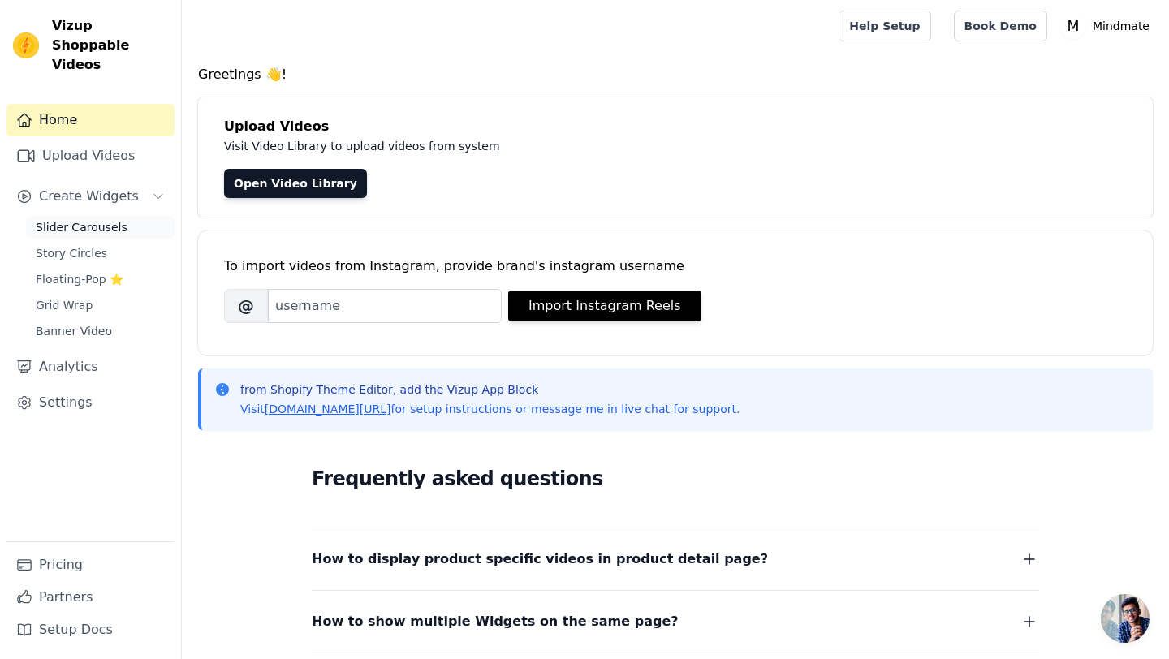
click at [109, 219] on span "Slider Carousels" at bounding box center [82, 227] width 92 height 16
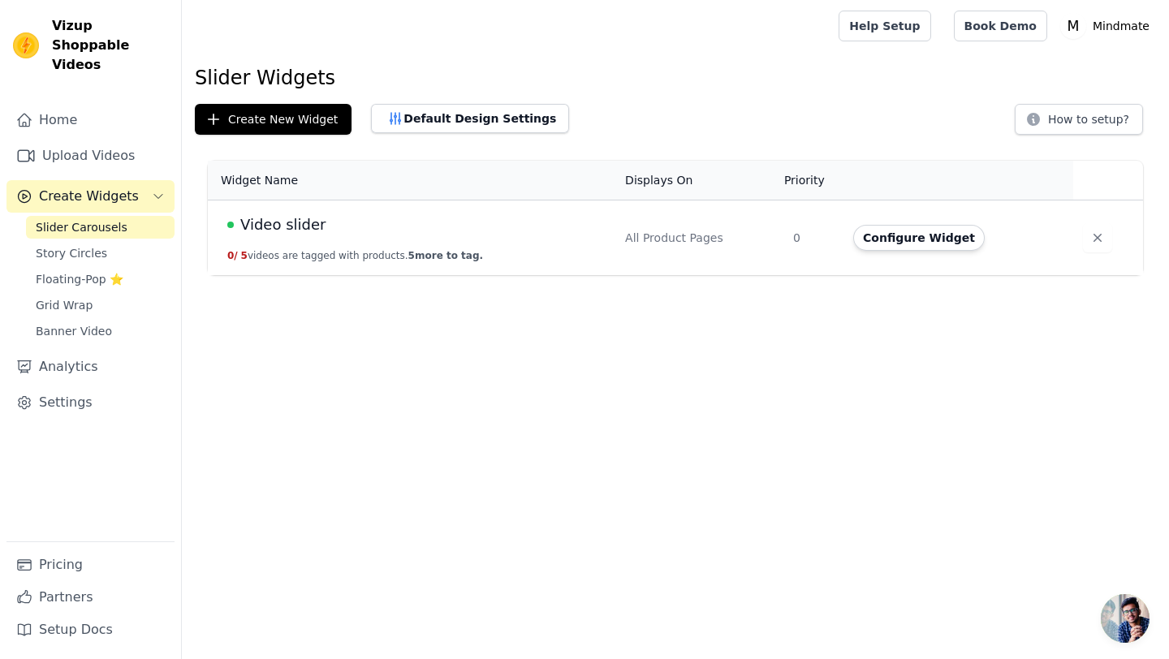
click at [282, 223] on span "Video slider" at bounding box center [282, 225] width 85 height 23
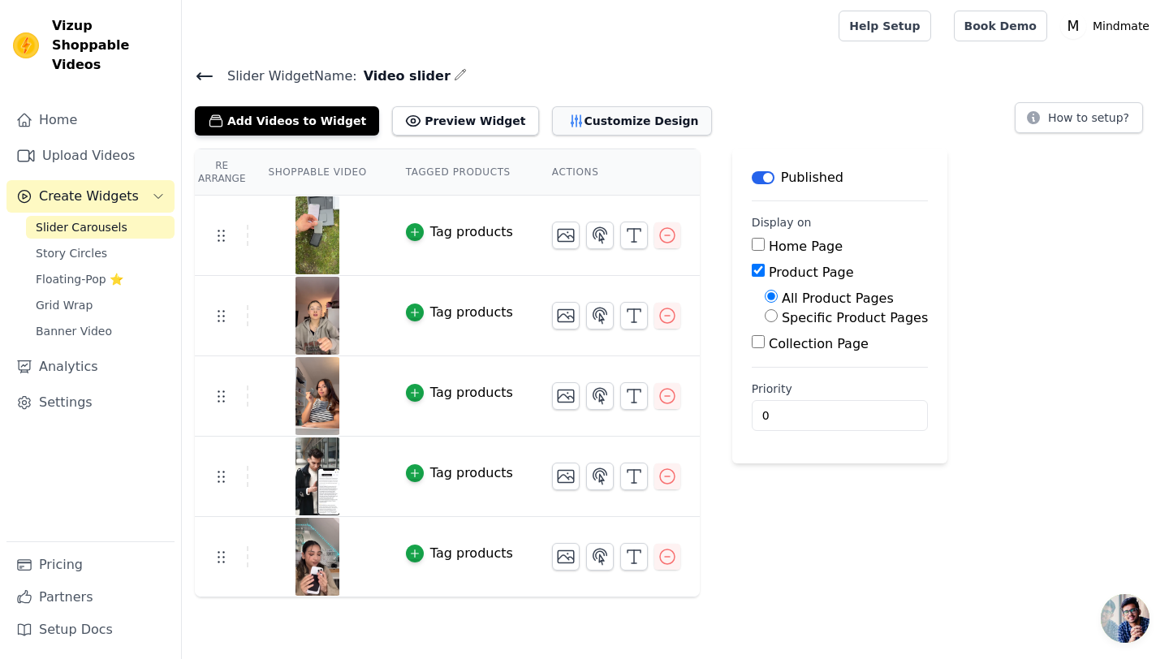
click at [581, 123] on button "Customize Design" at bounding box center [632, 120] width 160 height 29
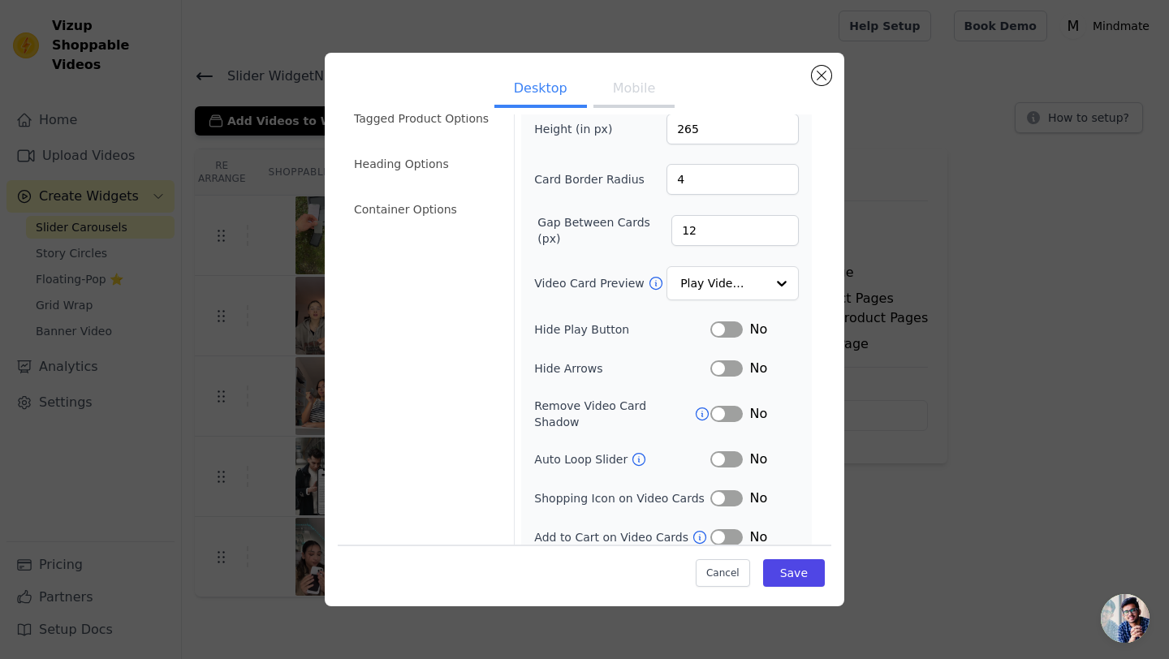
scroll to position [77, 0]
click at [619, 81] on button "Mobile" at bounding box center [634, 90] width 81 height 36
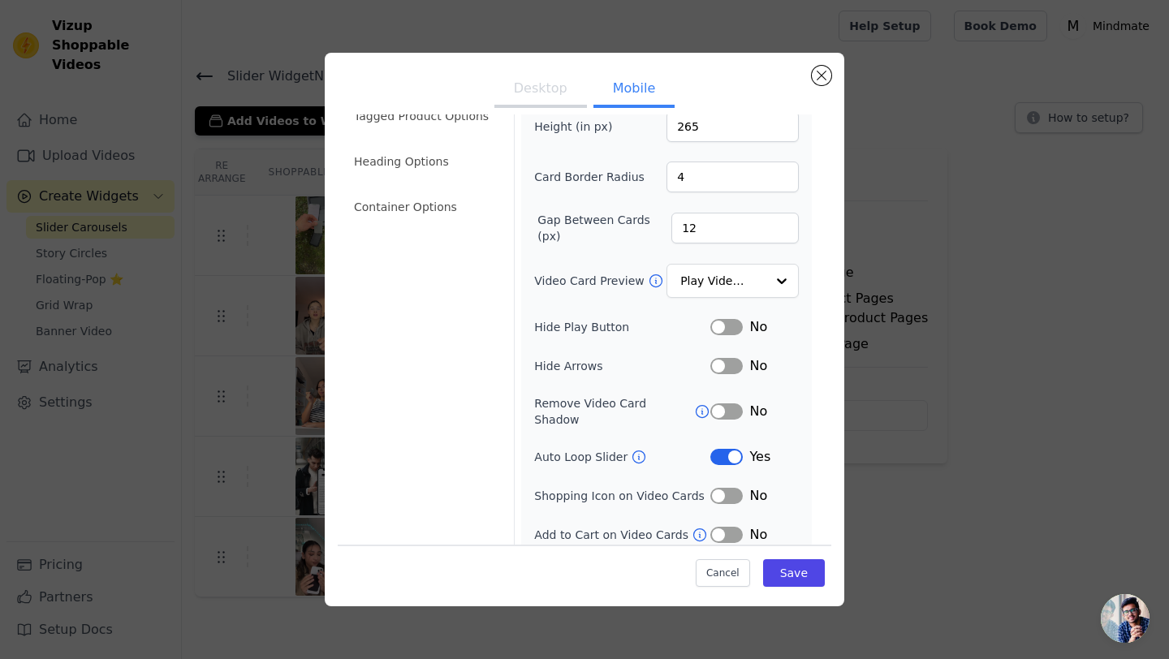
click at [730, 330] on button "Label" at bounding box center [727, 327] width 32 height 16
click at [737, 287] on input "Video Card Preview" at bounding box center [723, 282] width 84 height 32
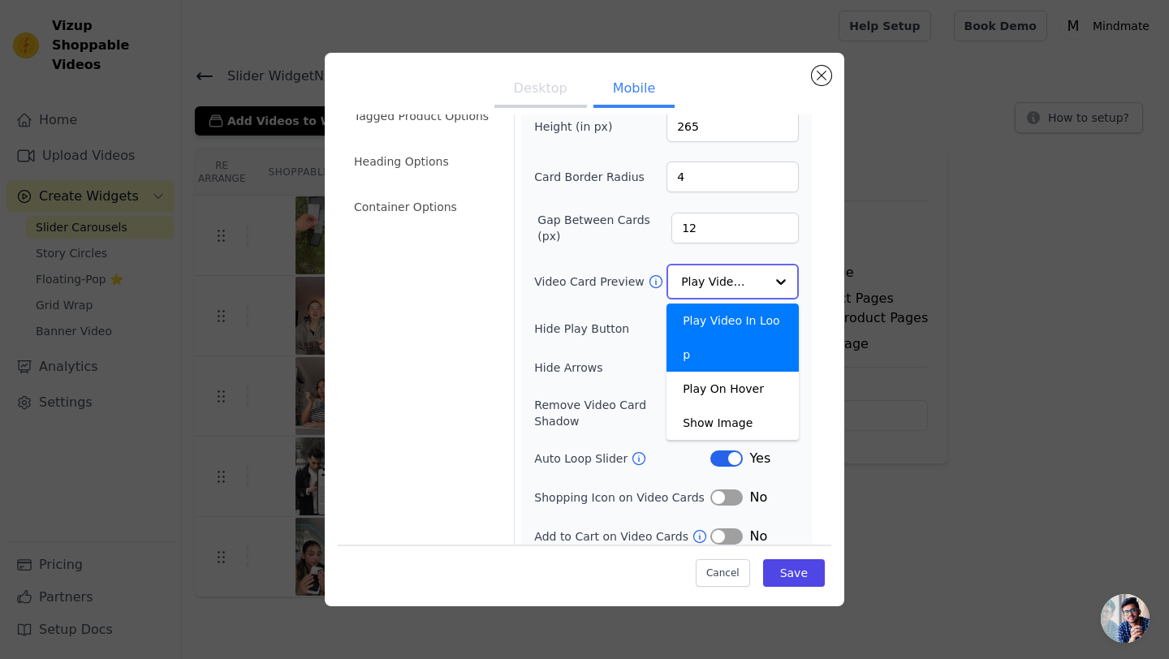
click at [734, 326] on div "Play Video In Loop" at bounding box center [733, 338] width 132 height 68
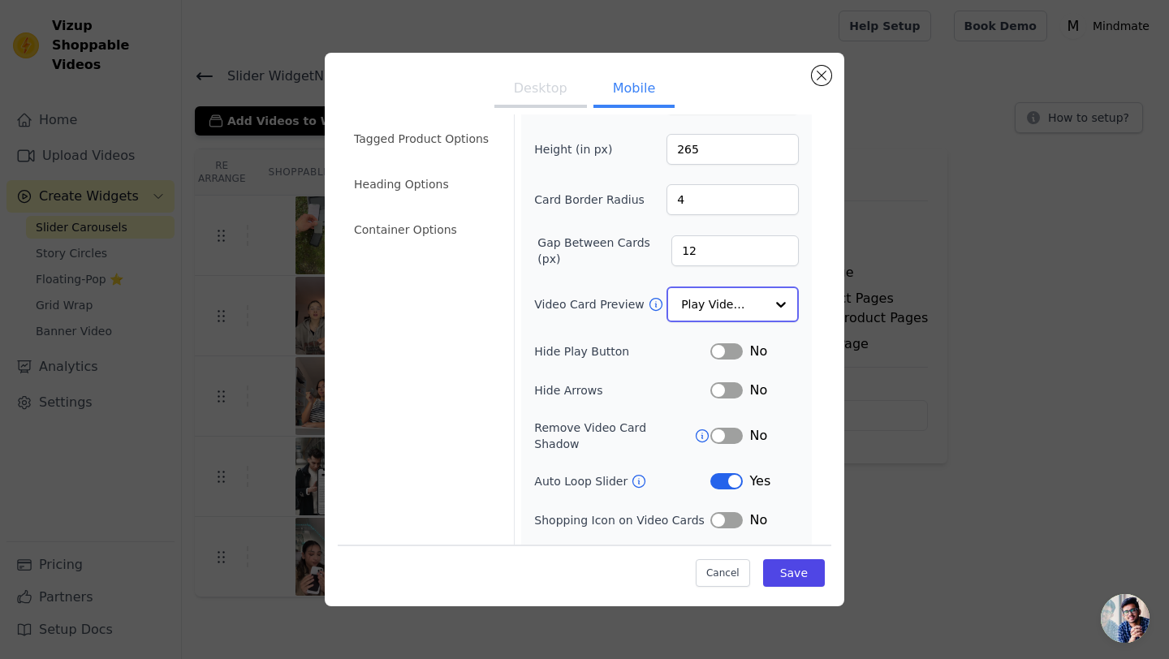
scroll to position [55, 0]
click at [741, 304] on input "Video Card Preview" at bounding box center [723, 303] width 84 height 32
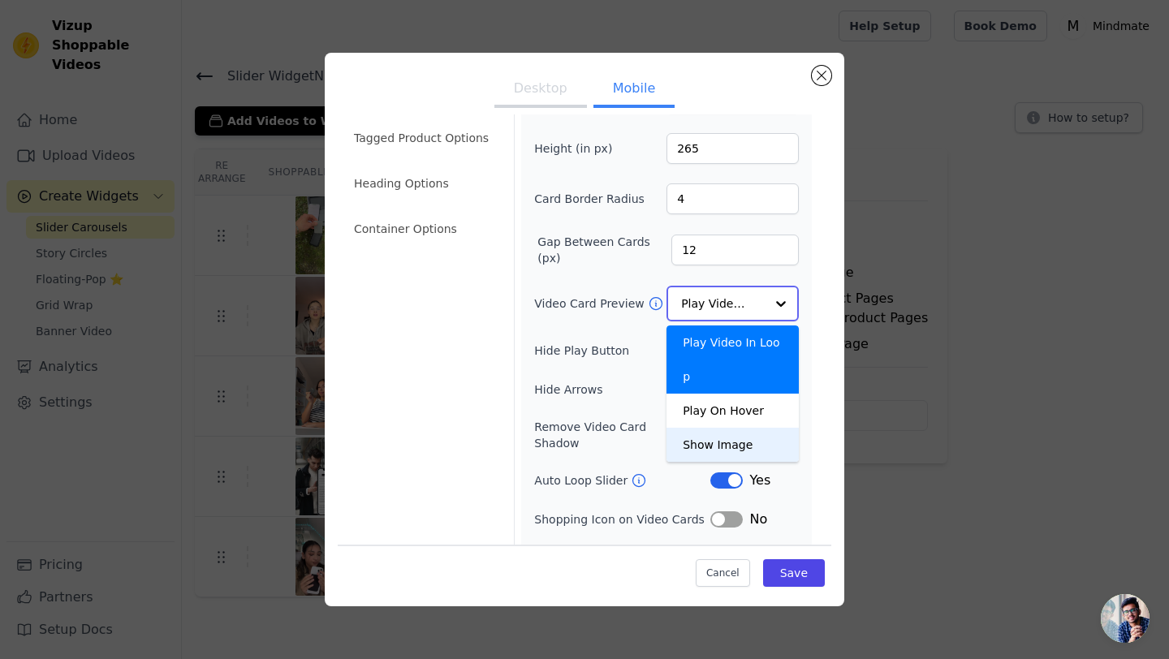
click at [737, 428] on div "Show Image" at bounding box center [733, 445] width 132 height 34
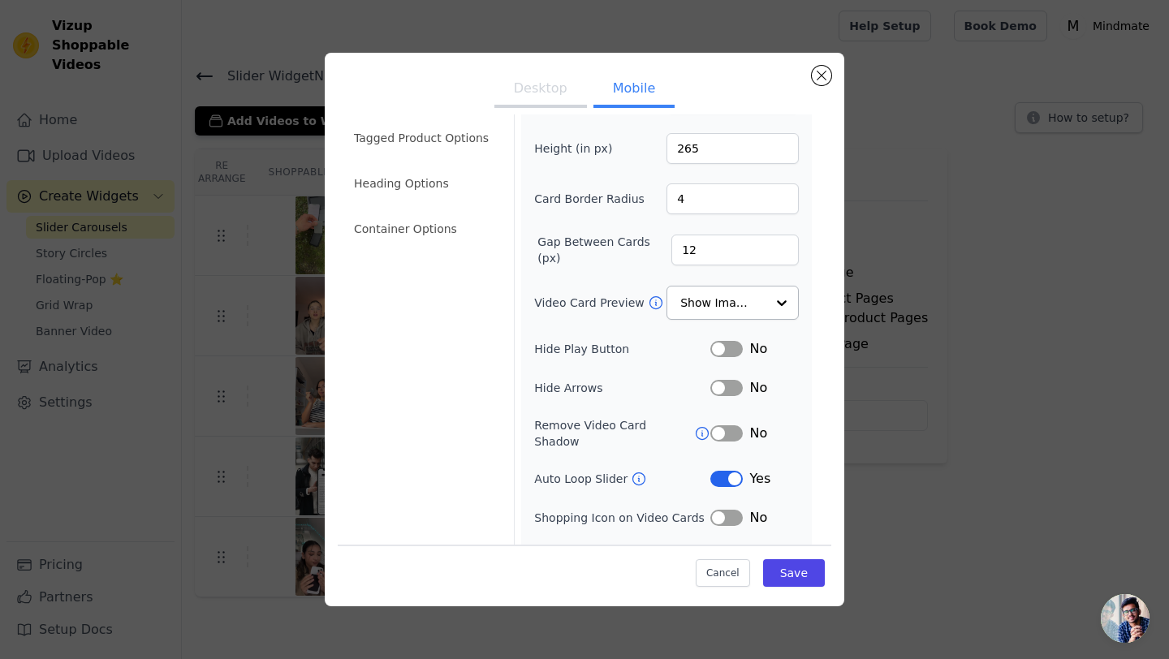
click at [731, 358] on div "No" at bounding box center [755, 348] width 89 height 19
click at [731, 346] on button "Label" at bounding box center [727, 349] width 32 height 16
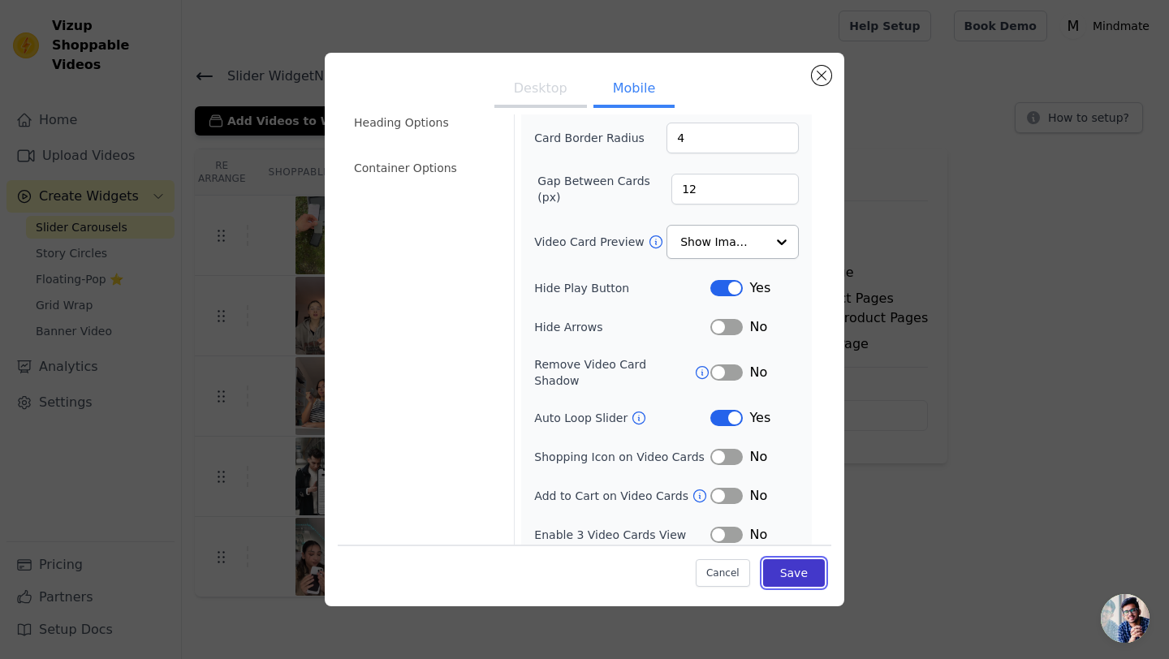
click at [790, 575] on button "Save" at bounding box center [794, 574] width 62 height 28
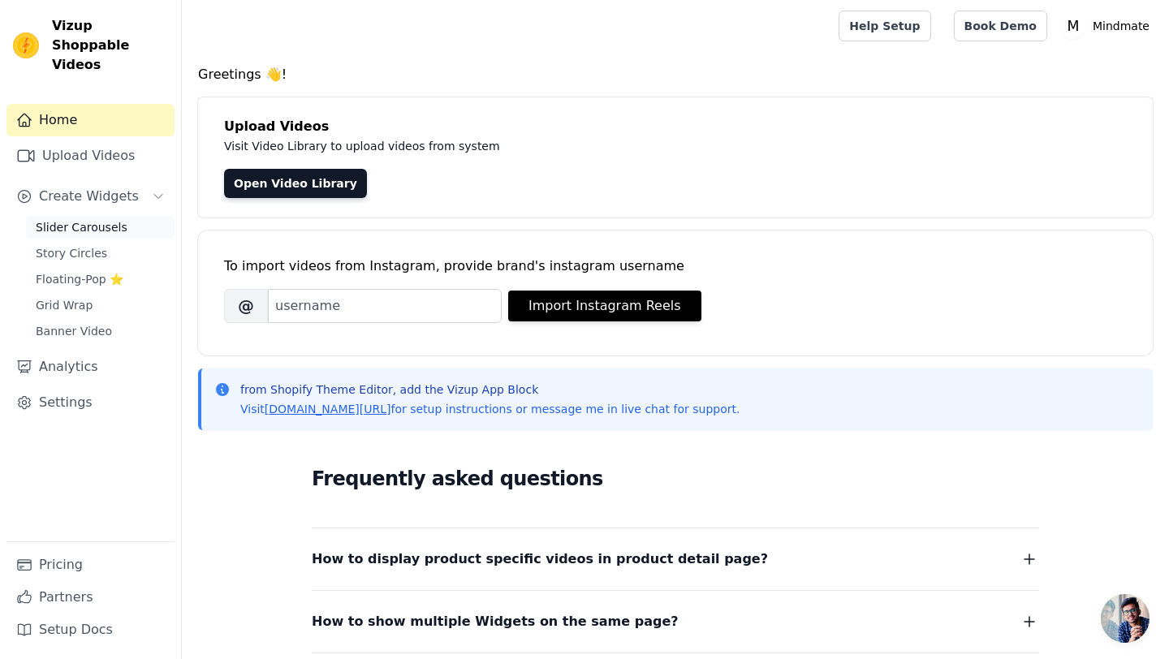
click at [101, 216] on link "Slider Carousels" at bounding box center [100, 227] width 149 height 23
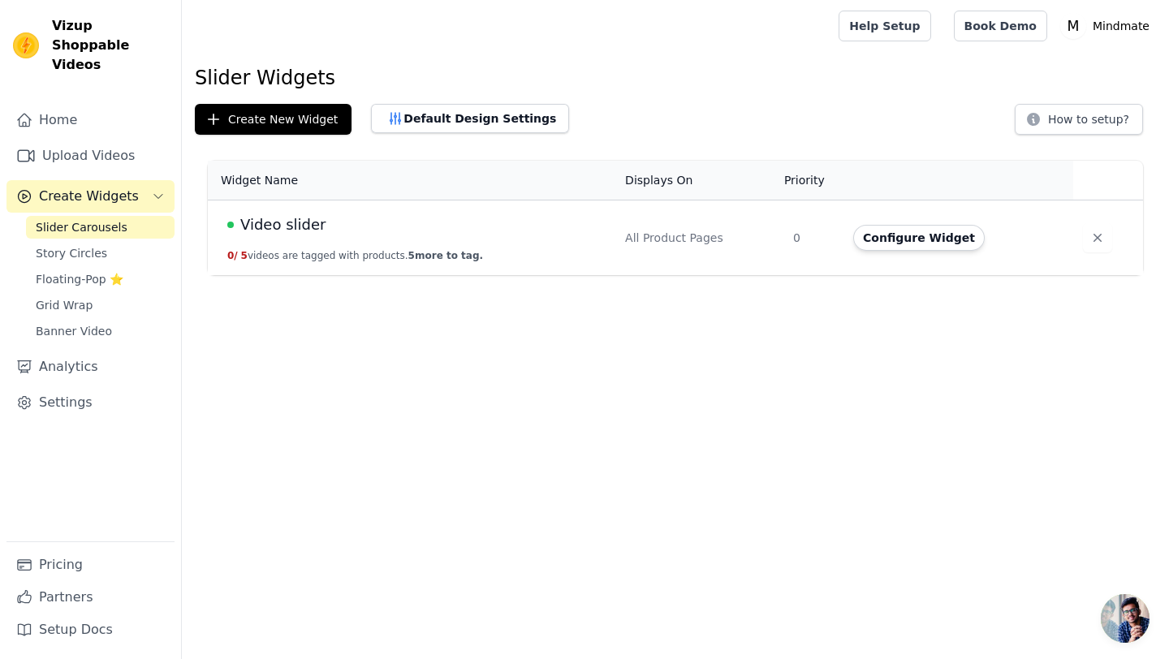
click at [262, 227] on span "Video slider" at bounding box center [282, 225] width 85 height 23
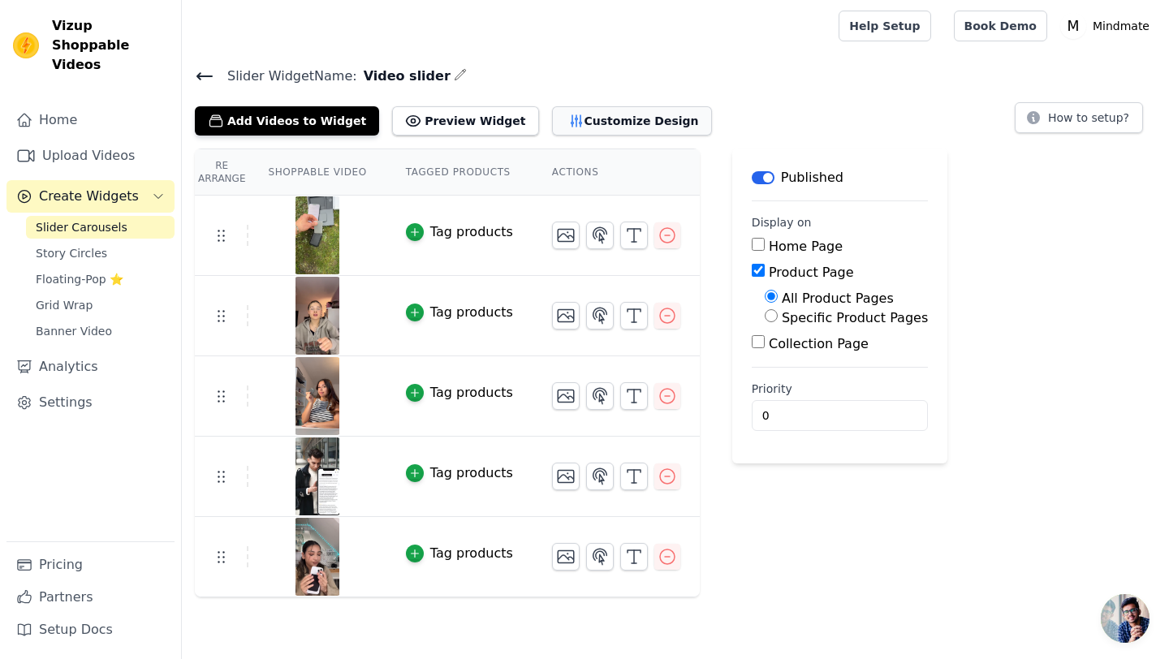
click at [552, 115] on button "Customize Design" at bounding box center [632, 120] width 160 height 29
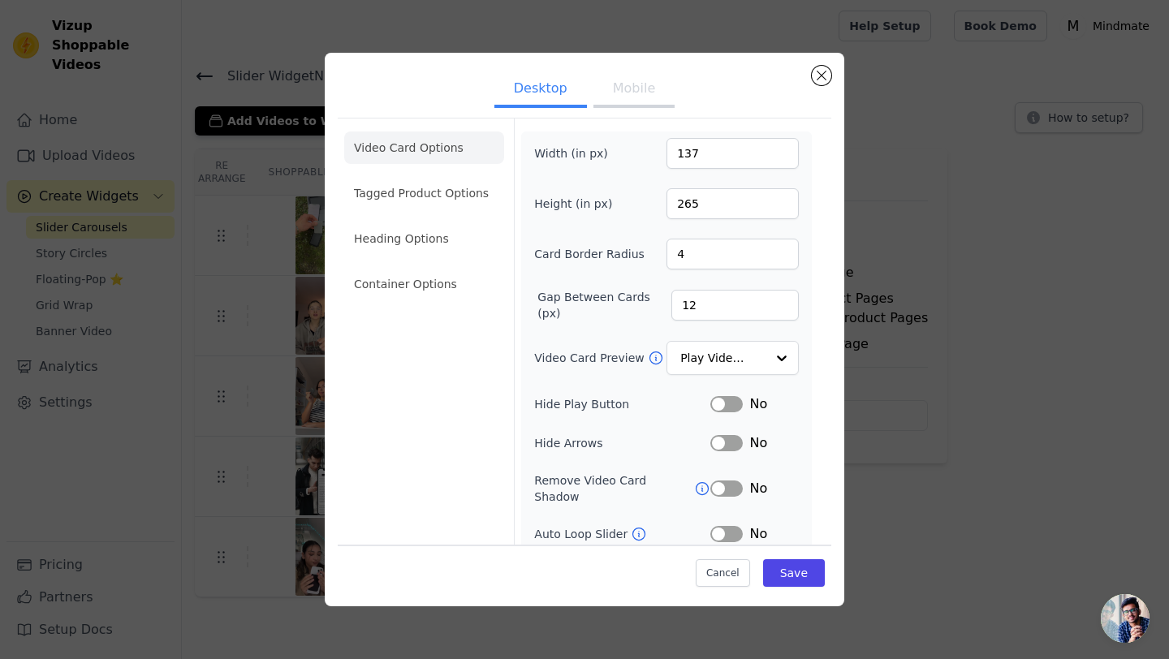
click at [611, 96] on button "Mobile" at bounding box center [634, 90] width 81 height 36
click at [445, 270] on li "Container Options" at bounding box center [424, 284] width 160 height 32
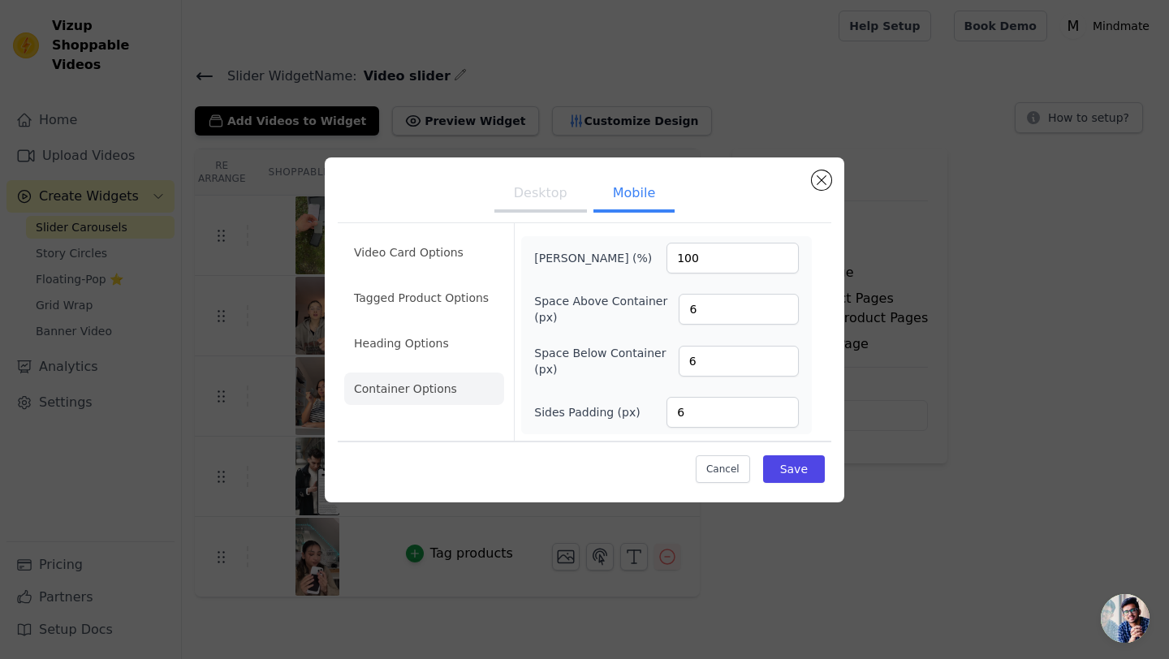
click at [647, 188] on button "Mobile" at bounding box center [634, 195] width 81 height 36
click at [425, 278] on ul "Video Card Options Tagged Product Options Heading Options Container Options" at bounding box center [424, 321] width 160 height 182
click at [428, 282] on li "Video Card Options" at bounding box center [424, 298] width 160 height 32
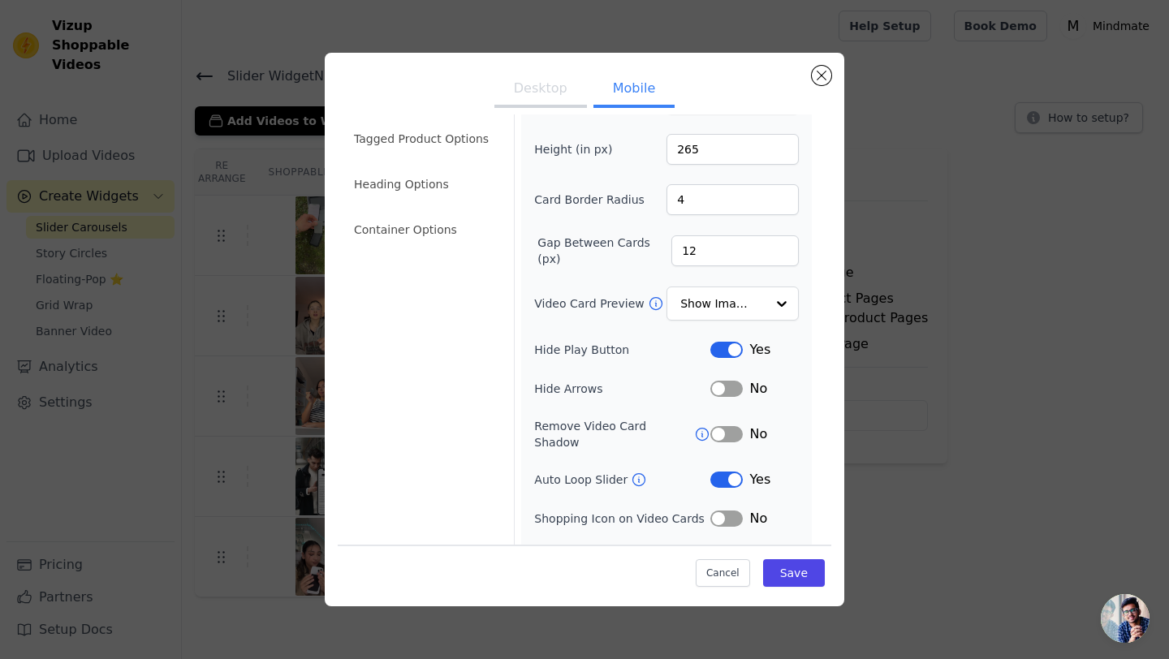
scroll to position [74, 0]
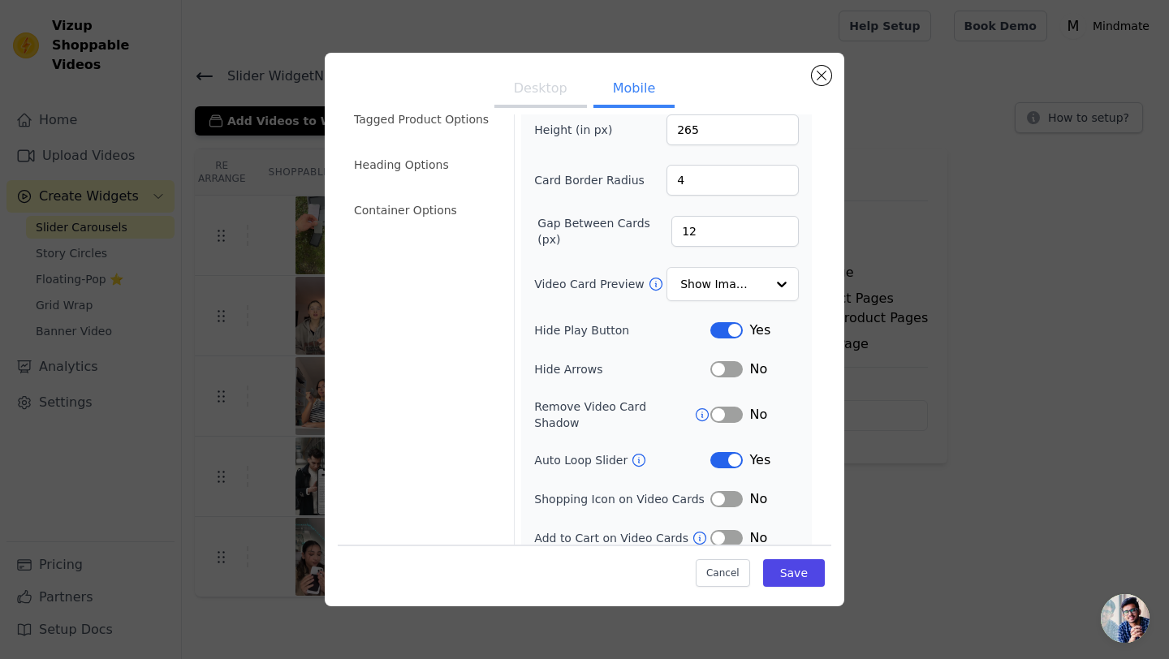
click at [733, 335] on button "Label" at bounding box center [727, 330] width 32 height 16
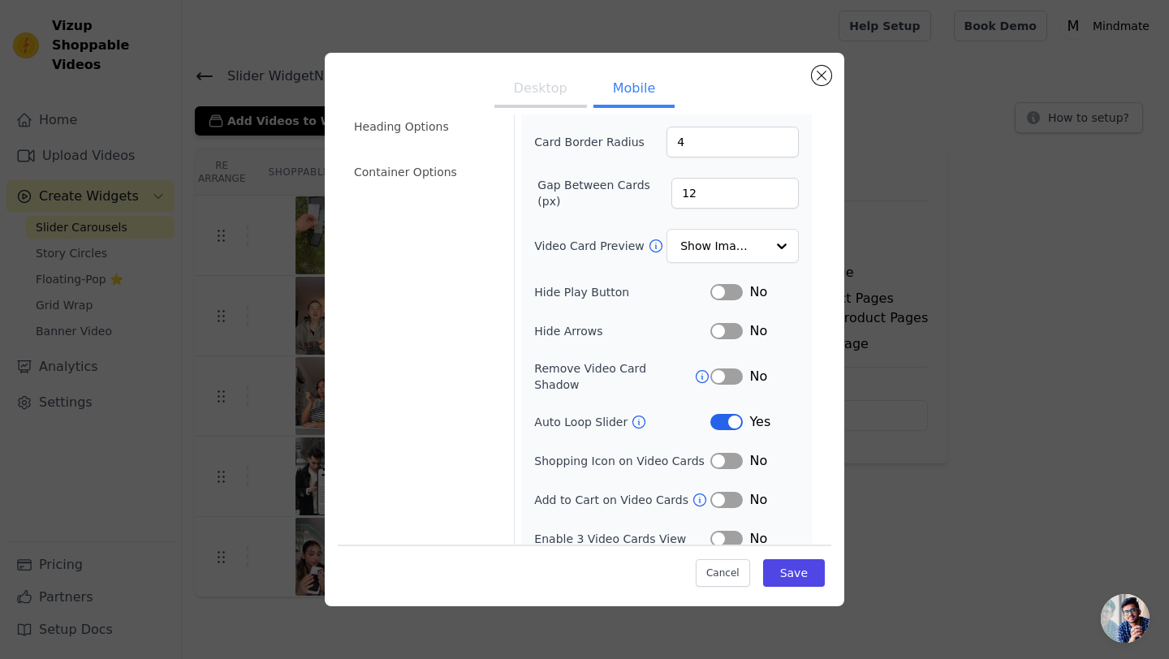
scroll to position [116, 0]
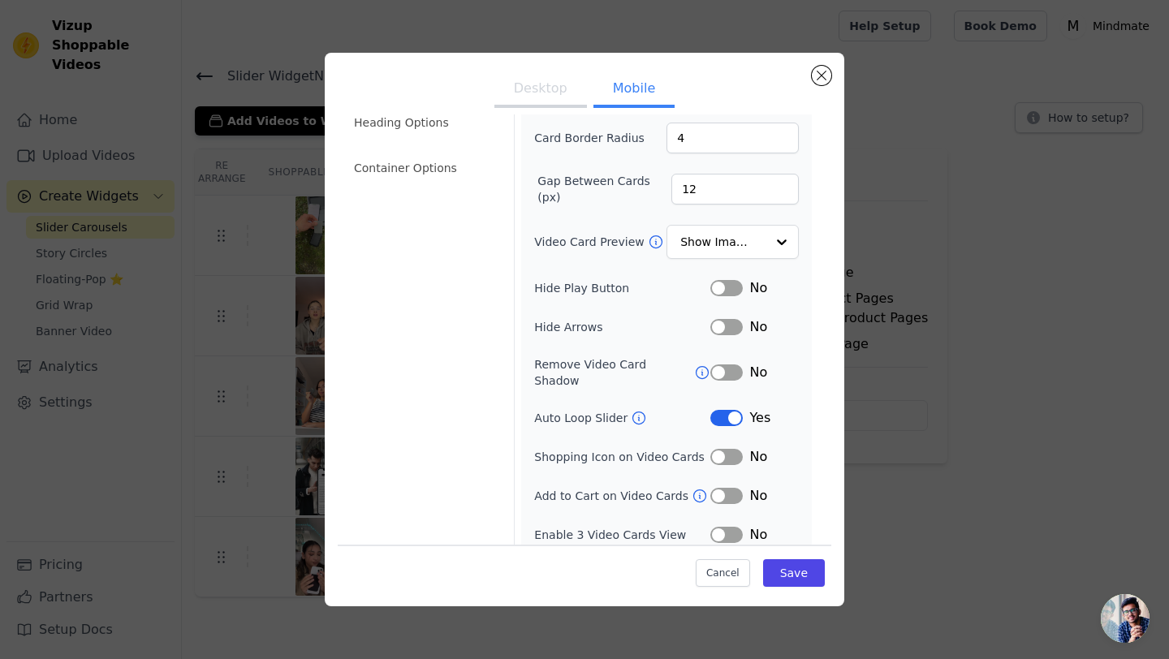
click at [724, 488] on button "Label" at bounding box center [727, 496] width 32 height 16
click at [790, 581] on button "Save" at bounding box center [794, 574] width 62 height 28
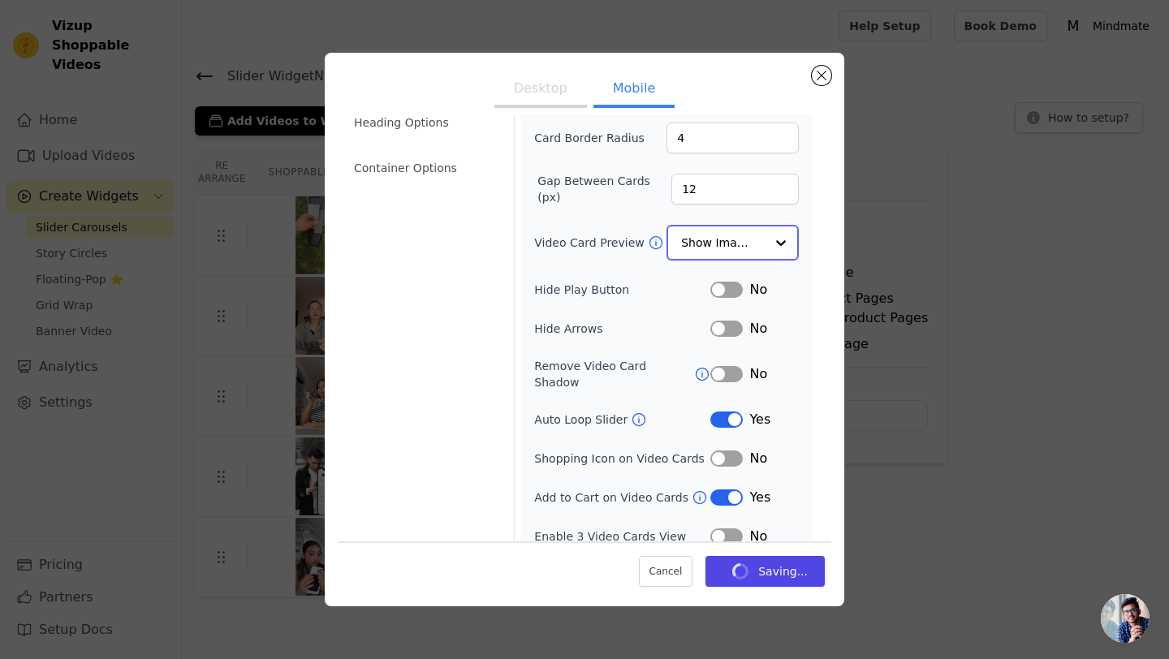
click at [770, 240] on div at bounding box center [781, 243] width 32 height 32
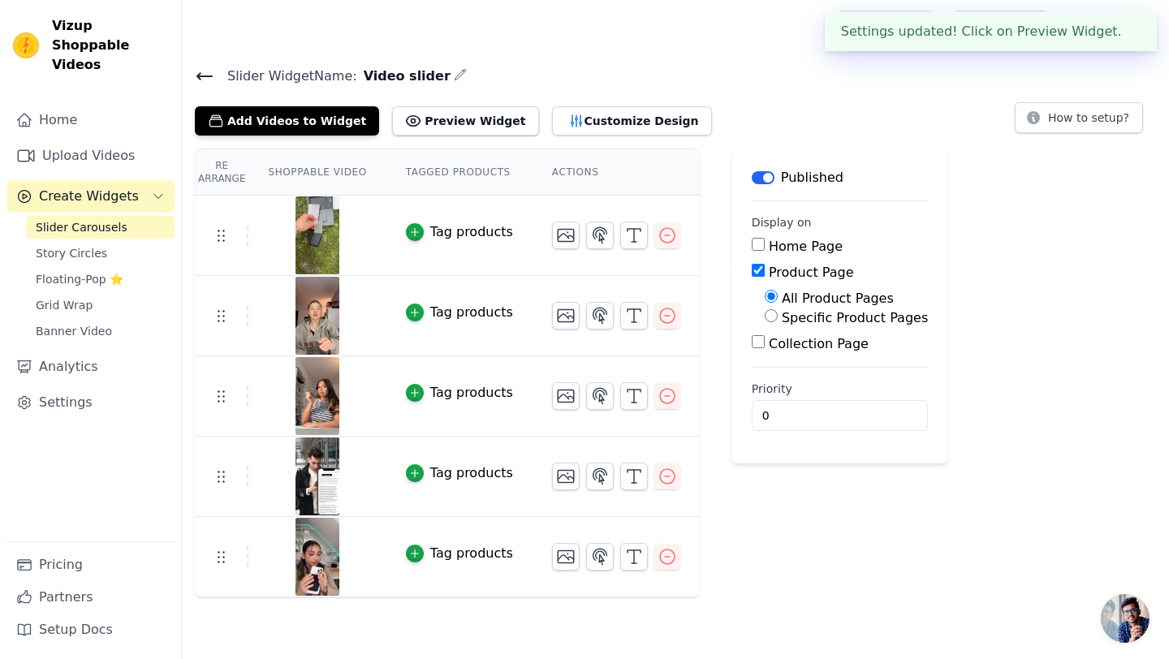
click at [586, 102] on div "Add Videos to Widget Preview Widget Customize Design" at bounding box center [460, 118] width 530 height 36
click at [586, 108] on button "Customize Design" at bounding box center [632, 120] width 160 height 29
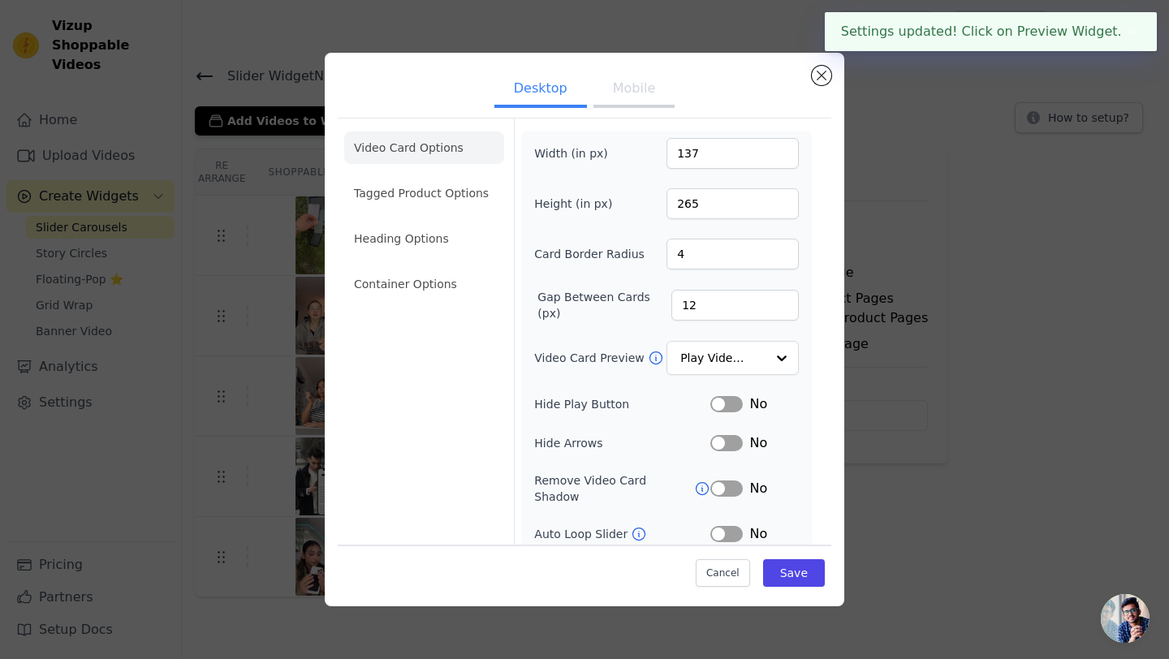
click at [661, 107] on button "Mobile" at bounding box center [634, 90] width 81 height 36
click at [736, 357] on input "Video Card Preview" at bounding box center [723, 359] width 84 height 32
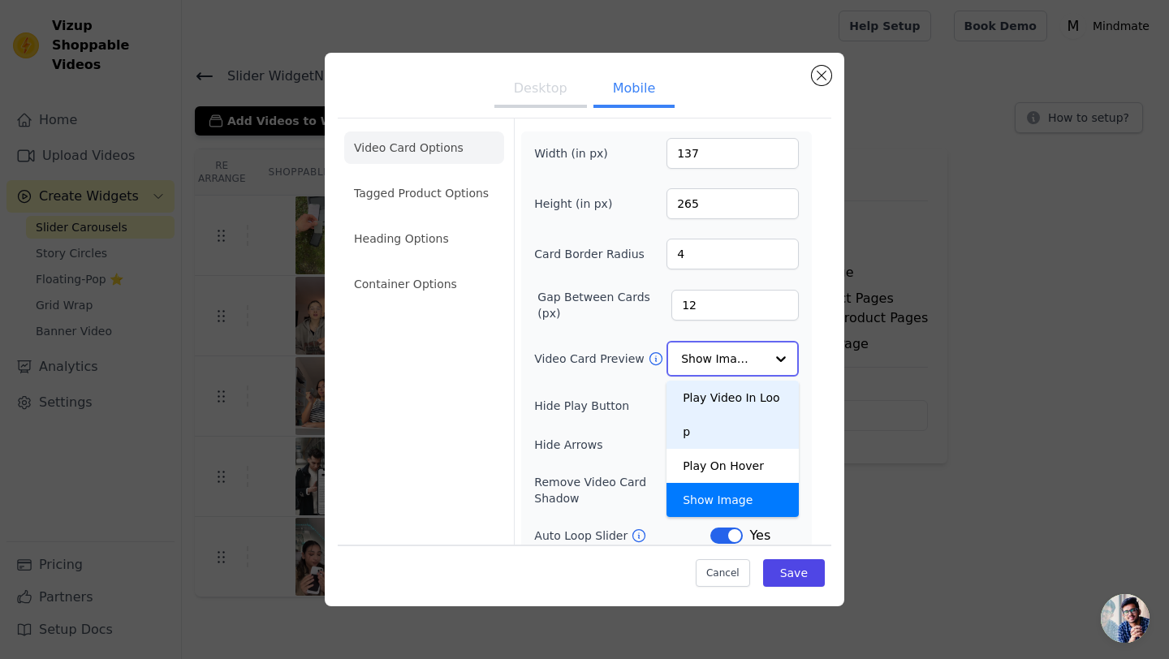
click at [730, 396] on div "Play Video In Loop" at bounding box center [733, 415] width 132 height 68
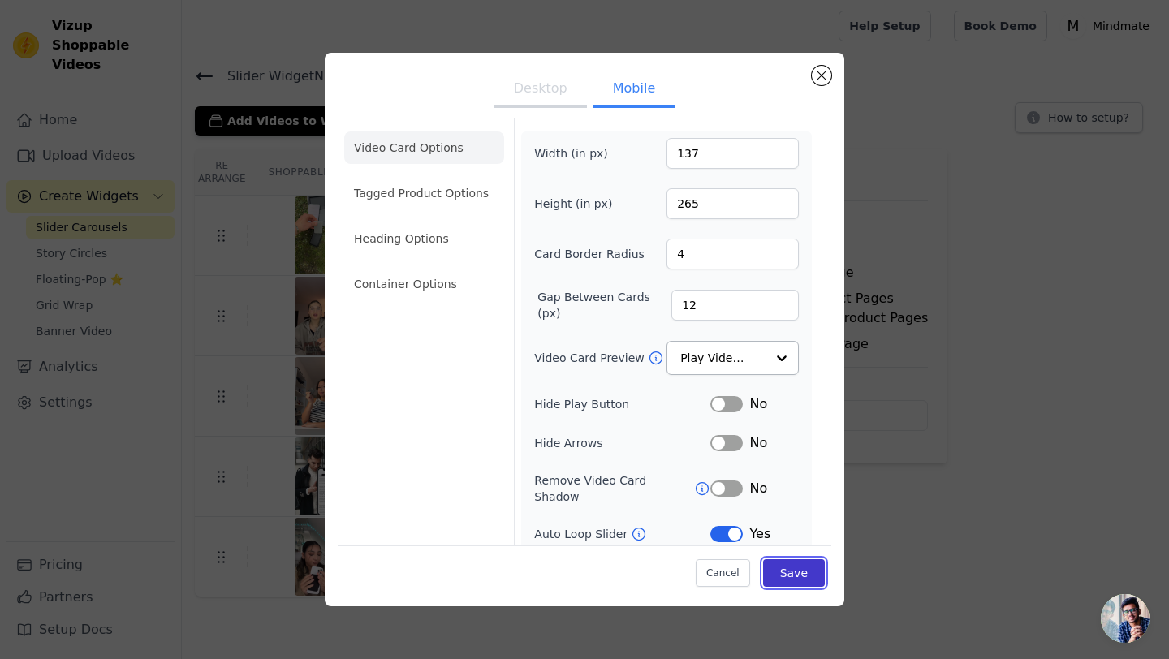
click at [811, 572] on button "Save" at bounding box center [794, 574] width 62 height 28
